Goal: Task Accomplishment & Management: Complete application form

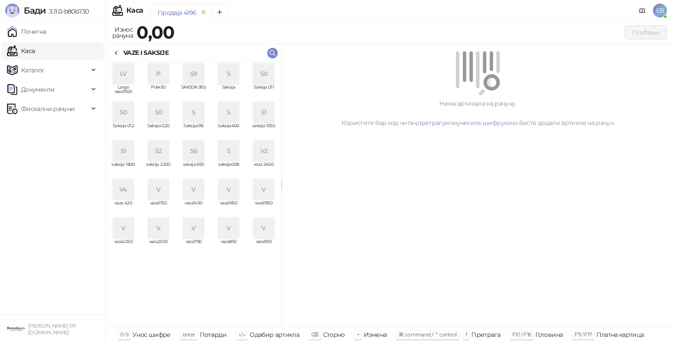
click at [116, 50] on icon at bounding box center [116, 53] width 7 height 7
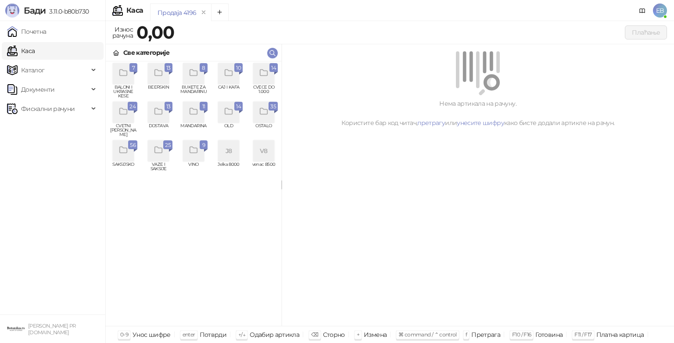
click at [128, 153] on icon "grid" at bounding box center [123, 150] width 10 height 10
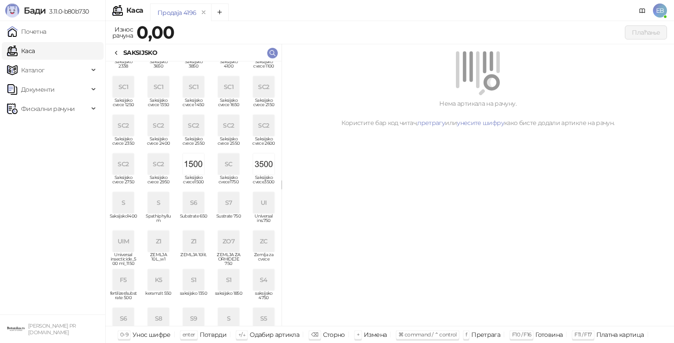
scroll to position [198, 0]
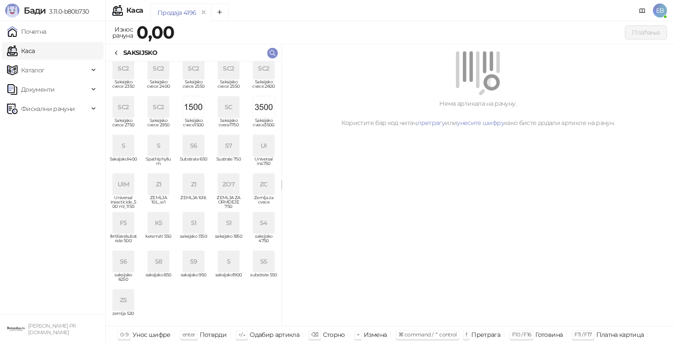
click at [253, 181] on div "ZC" at bounding box center [263, 184] width 21 height 21
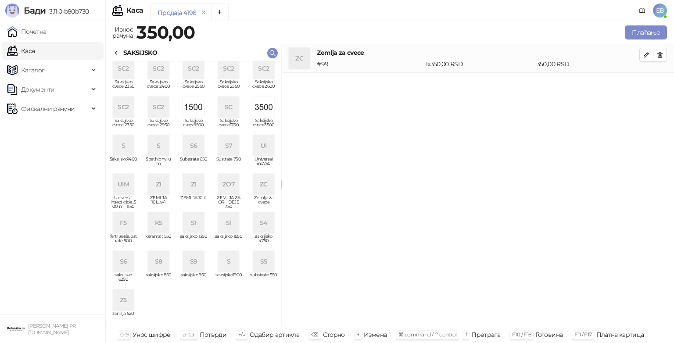
click at [253, 186] on div "ZC" at bounding box center [263, 184] width 21 height 21
click at [650, 33] on button "Плаћање" at bounding box center [646, 32] width 42 height 14
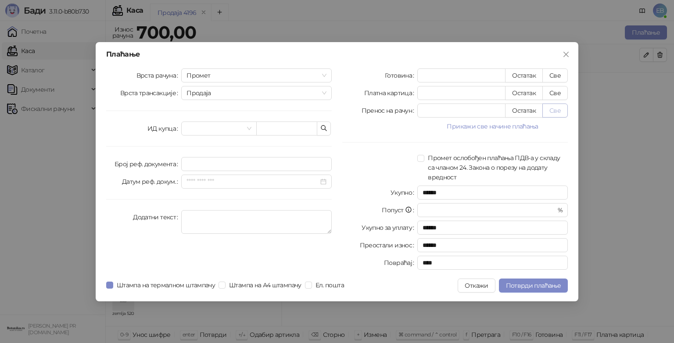
click at [555, 111] on button "Све" at bounding box center [554, 111] width 25 height 14
type input "***"
type input "****"
click at [537, 288] on span "Потврди плаћање" at bounding box center [533, 286] width 55 height 8
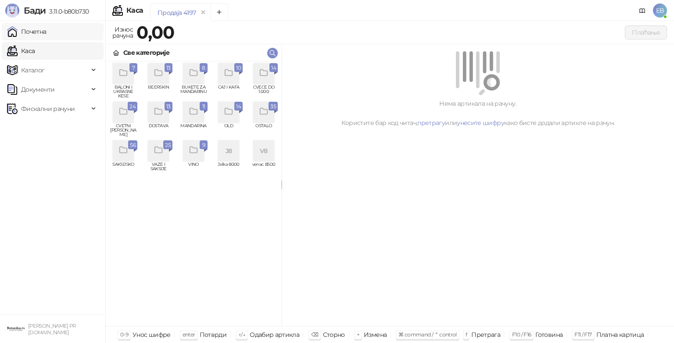
click at [47, 34] on link "Почетна" at bounding box center [26, 32] width 39 height 18
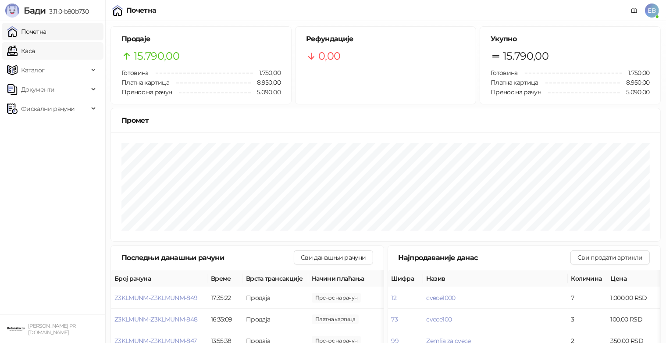
click at [26, 49] on link "Каса" at bounding box center [21, 51] width 28 height 18
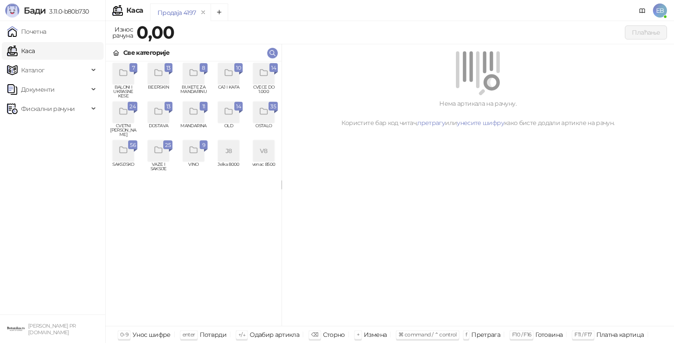
click at [256, 80] on div "grid" at bounding box center [263, 73] width 21 height 21
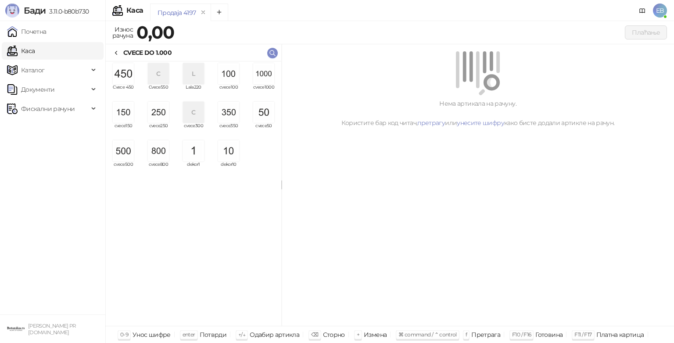
click at [261, 75] on img "grid" at bounding box center [263, 73] width 21 height 21
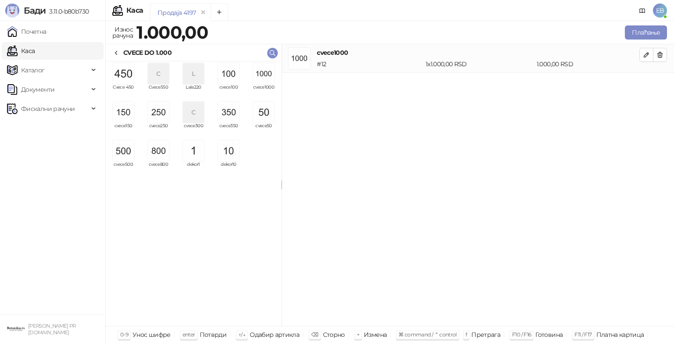
click at [159, 117] on img "grid" at bounding box center [158, 112] width 21 height 21
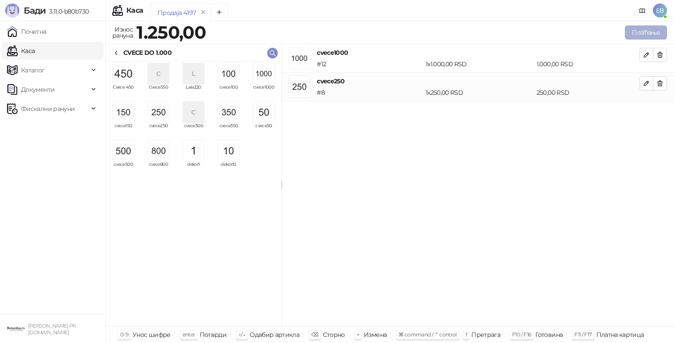
click at [637, 32] on button "Плаћање" at bounding box center [646, 32] width 42 height 14
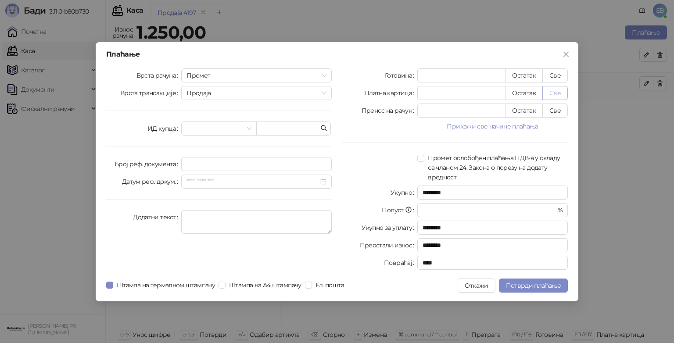
click at [558, 93] on button "Све" at bounding box center [554, 93] width 25 height 14
type input "****"
click at [473, 286] on button "Откажи" at bounding box center [476, 286] width 37 height 14
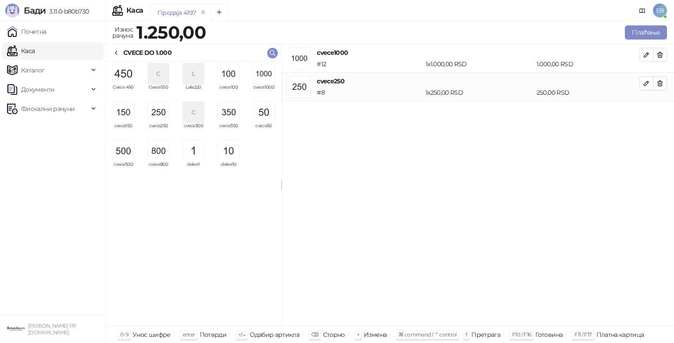
click at [161, 118] on img "grid" at bounding box center [158, 112] width 21 height 21
click at [648, 33] on button "Плаћање" at bounding box center [646, 32] width 42 height 14
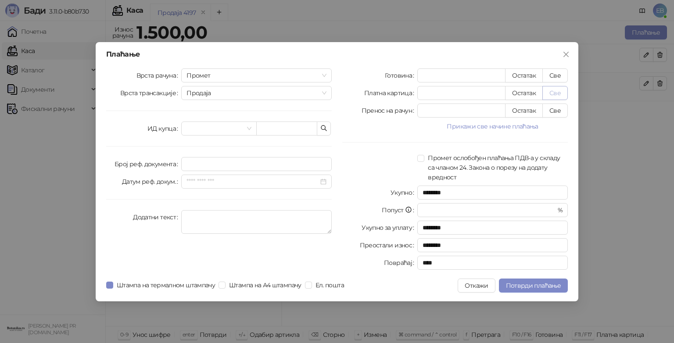
click at [556, 93] on button "Све" at bounding box center [554, 93] width 25 height 14
type input "****"
click at [539, 284] on span "Потврди плаћање" at bounding box center [533, 286] width 55 height 8
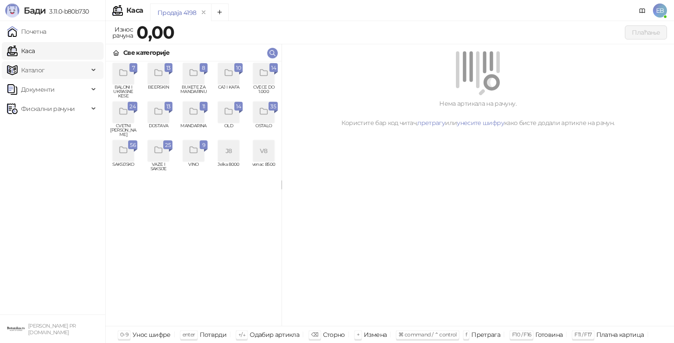
click at [95, 70] on icon at bounding box center [94, 70] width 4 height 0
click at [262, 116] on icon "grid" at bounding box center [264, 112] width 10 height 10
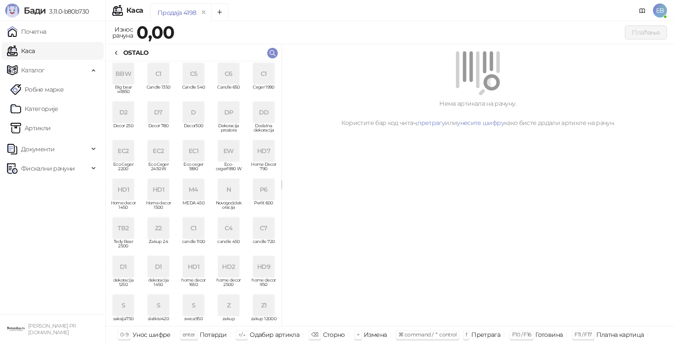
scroll to position [5, 0]
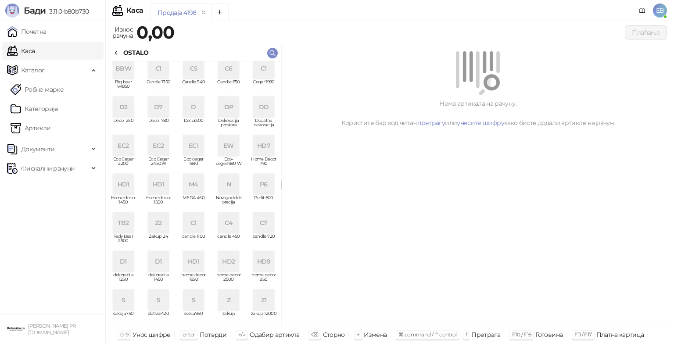
click at [258, 302] on div "Z1" at bounding box center [263, 300] width 21 height 21
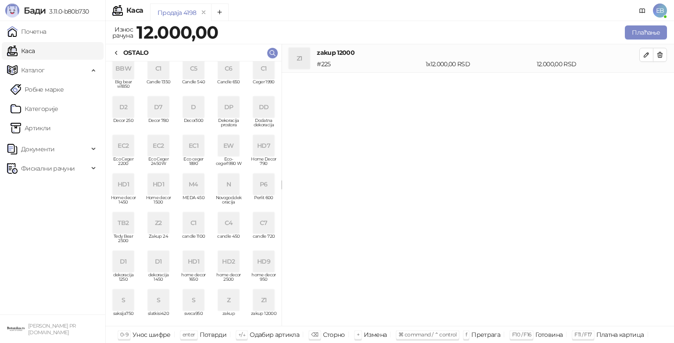
click at [157, 226] on div "Z2" at bounding box center [158, 222] width 21 height 21
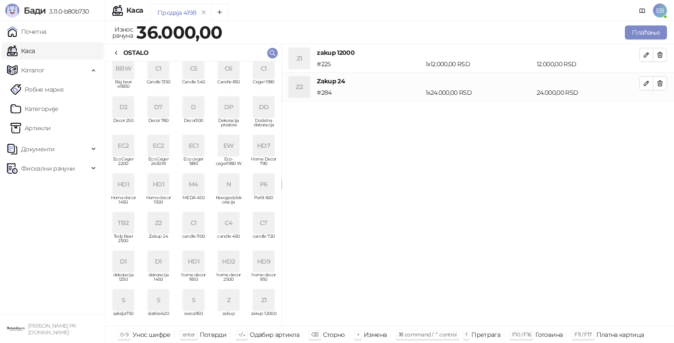
click at [223, 295] on div "Z" at bounding box center [228, 300] width 21 height 21
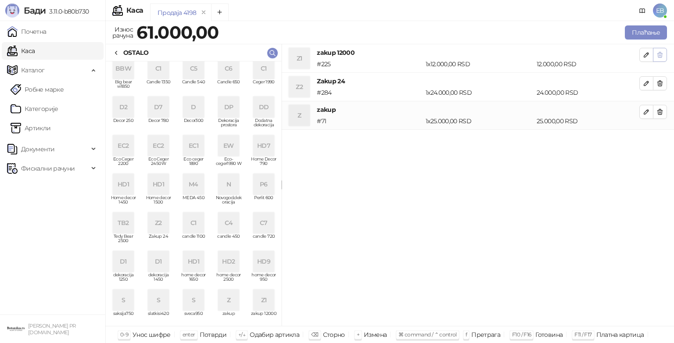
click at [662, 56] on icon "button" at bounding box center [659, 54] width 7 height 7
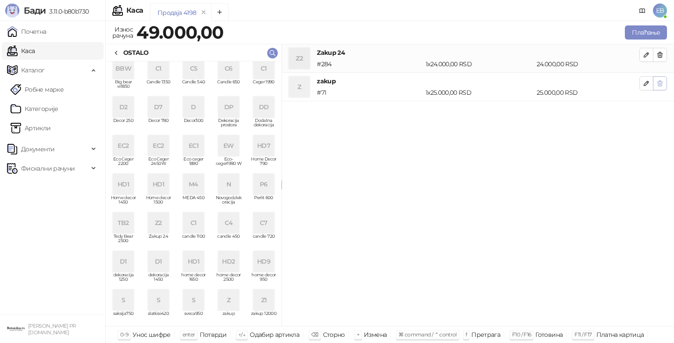
click at [660, 84] on icon "button" at bounding box center [659, 83] width 7 height 7
click at [662, 53] on icon "button" at bounding box center [659, 54] width 7 height 7
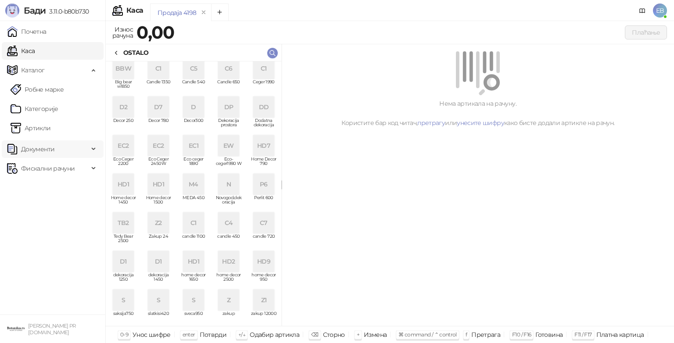
click at [92, 150] on div "Документи" at bounding box center [53, 149] width 102 height 18
click at [75, 186] on link "Излазни документи" at bounding box center [47, 188] width 73 height 18
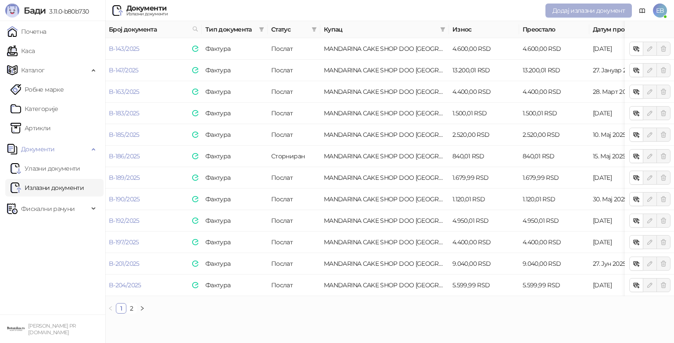
click at [563, 12] on span "Додај излазни документ" at bounding box center [588, 11] width 72 height 8
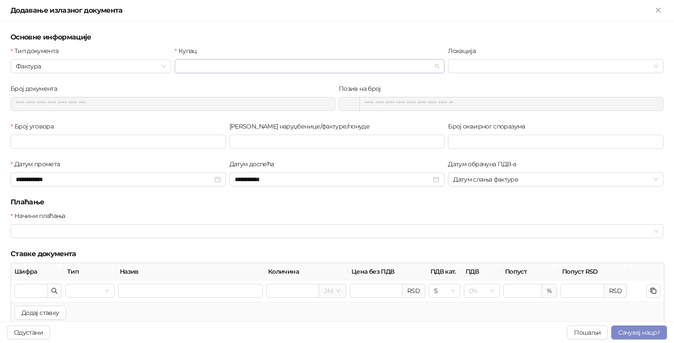
click at [269, 69] on input "Купац" at bounding box center [305, 66] width 251 height 13
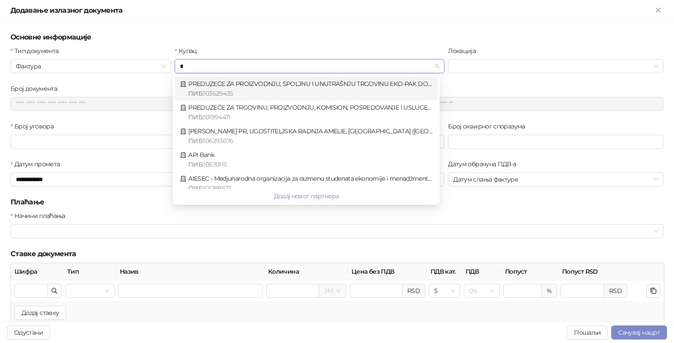
type input "**"
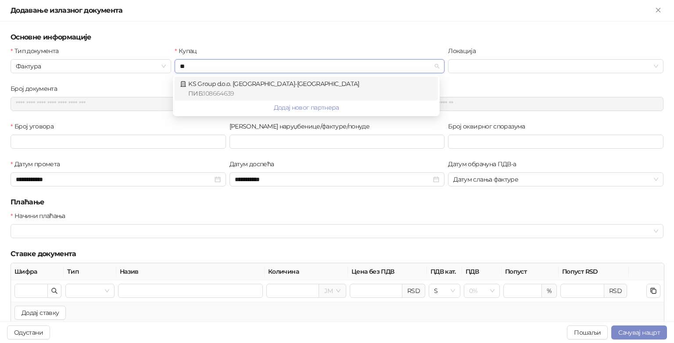
click at [226, 89] on span "ПИБ : 108664639" at bounding box center [211, 94] width 46 height 10
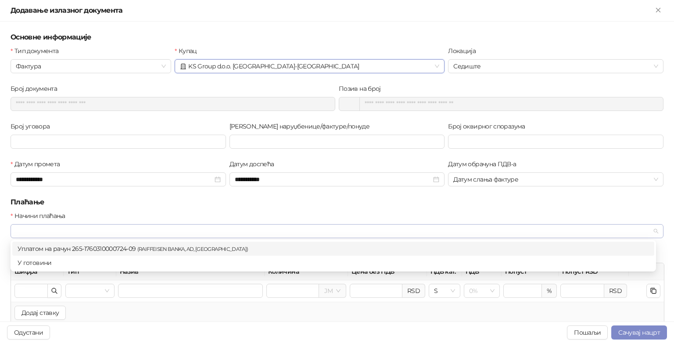
click at [82, 229] on div at bounding box center [332, 231] width 640 height 12
click at [91, 247] on div "Уплатом на рачун 265-1760310000724-09 ( RAIFFEISEN BANKA, AD, [GEOGRAPHIC_DATA]…" at bounding box center [333, 249] width 631 height 10
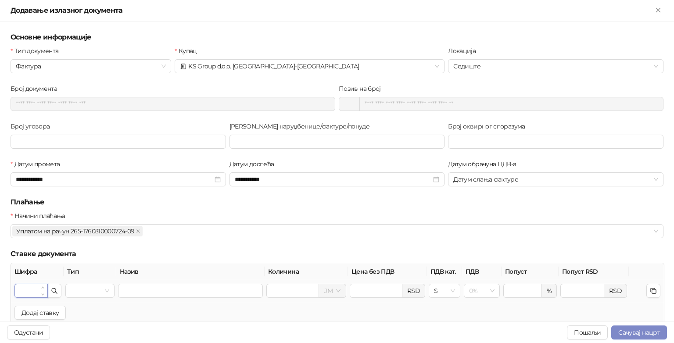
click at [31, 291] on input "Шифра" at bounding box center [31, 290] width 32 height 13
type input "***"
type input "********"
type input "*****"
click at [54, 288] on icon "button" at bounding box center [54, 290] width 7 height 7
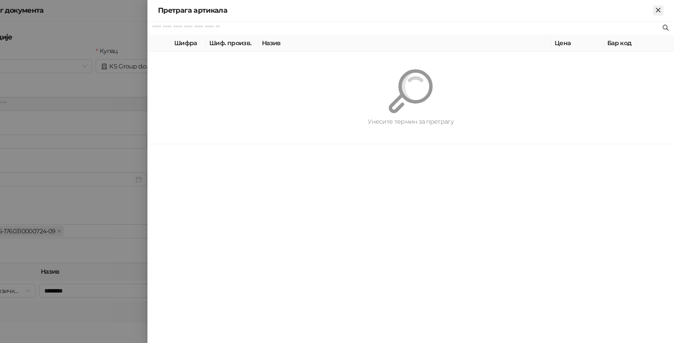
click at [658, 9] on icon "Close" at bounding box center [658, 10] width 8 height 8
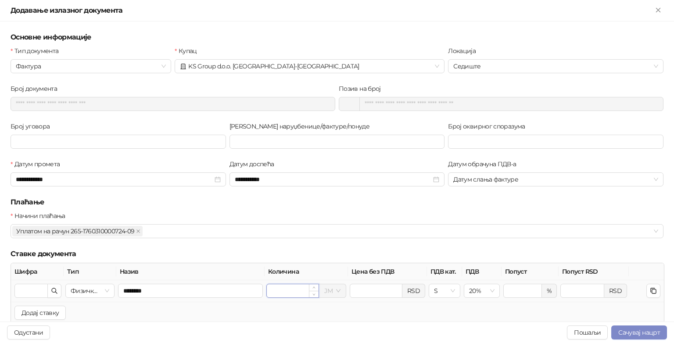
click at [285, 292] on input "*" at bounding box center [293, 290] width 52 height 13
type input "*"
click at [253, 309] on div "Додај ставку" at bounding box center [337, 312] width 653 height 21
click at [327, 290] on span at bounding box center [332, 290] width 16 height 13
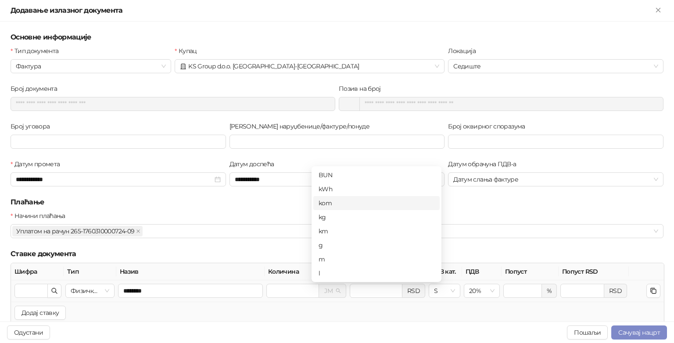
click at [331, 203] on div "kom" at bounding box center [377, 203] width 116 height 10
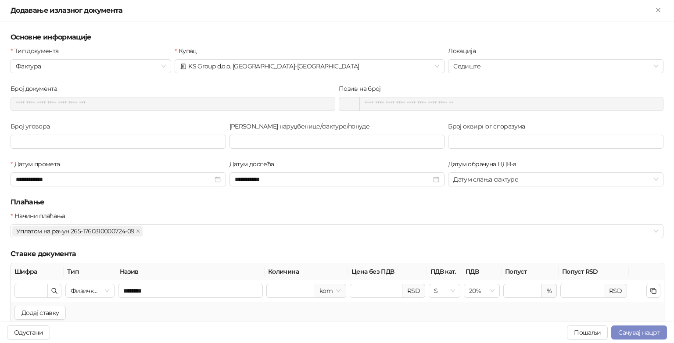
click at [279, 203] on h5 "Плаћање" at bounding box center [337, 202] width 653 height 11
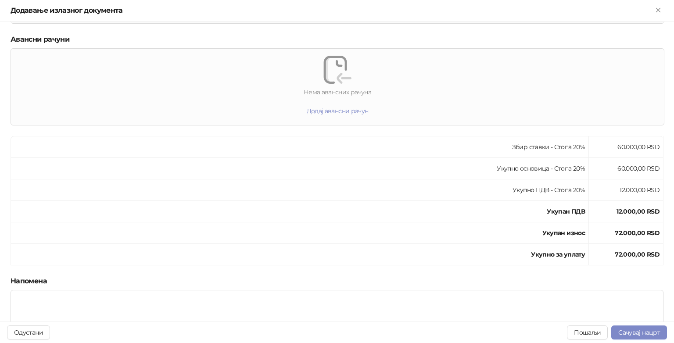
scroll to position [396, 0]
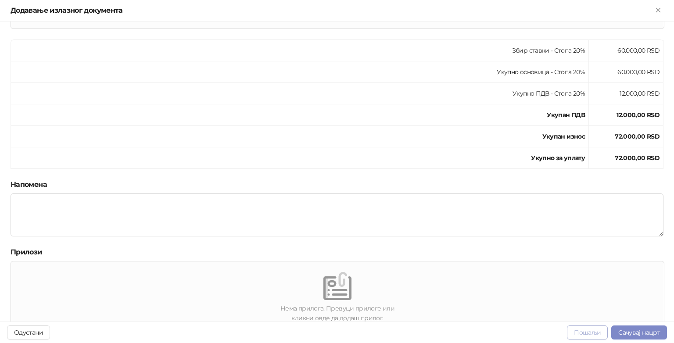
click at [597, 334] on button "Пошаљи" at bounding box center [587, 333] width 41 height 14
